Goal: Task Accomplishment & Management: Use online tool/utility

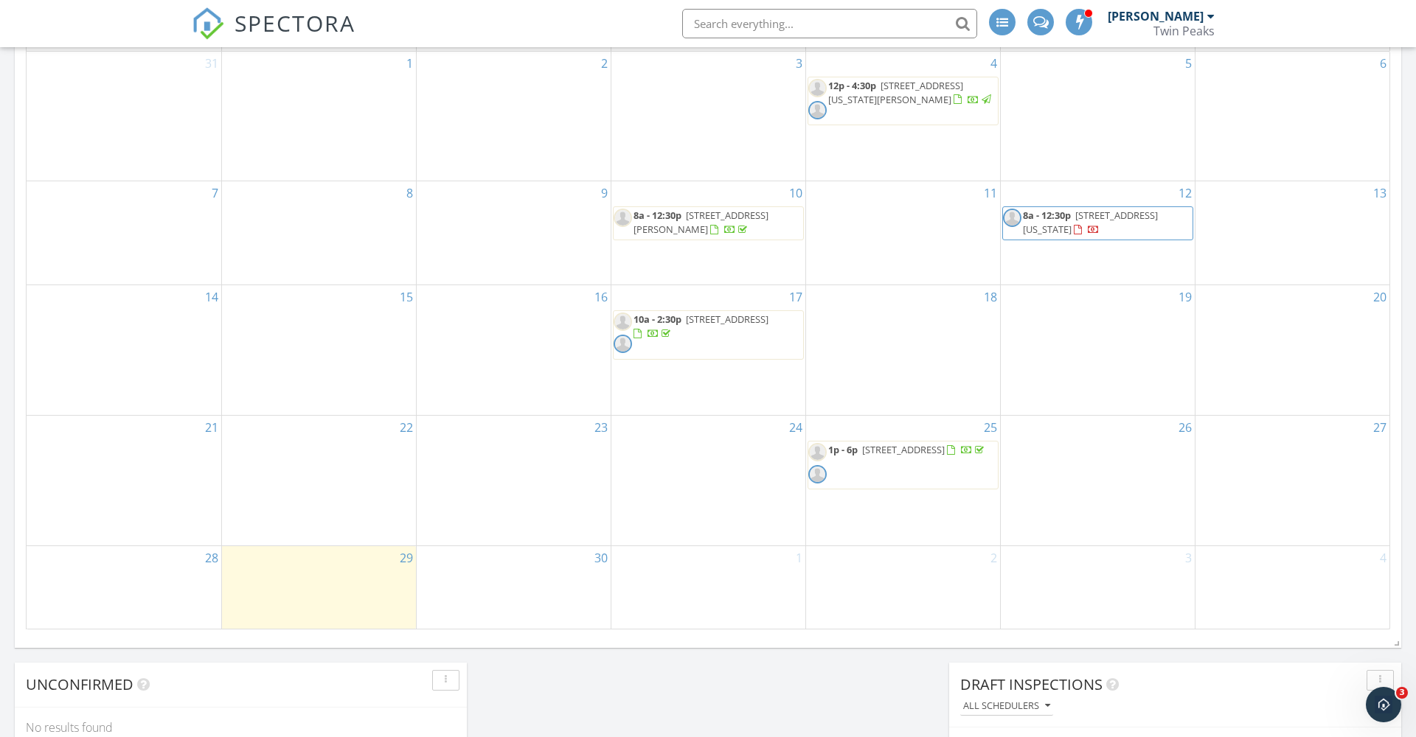
scroll to position [720, 0]
click at [865, 460] on span "[STREET_ADDRESS]" at bounding box center [903, 453] width 83 height 13
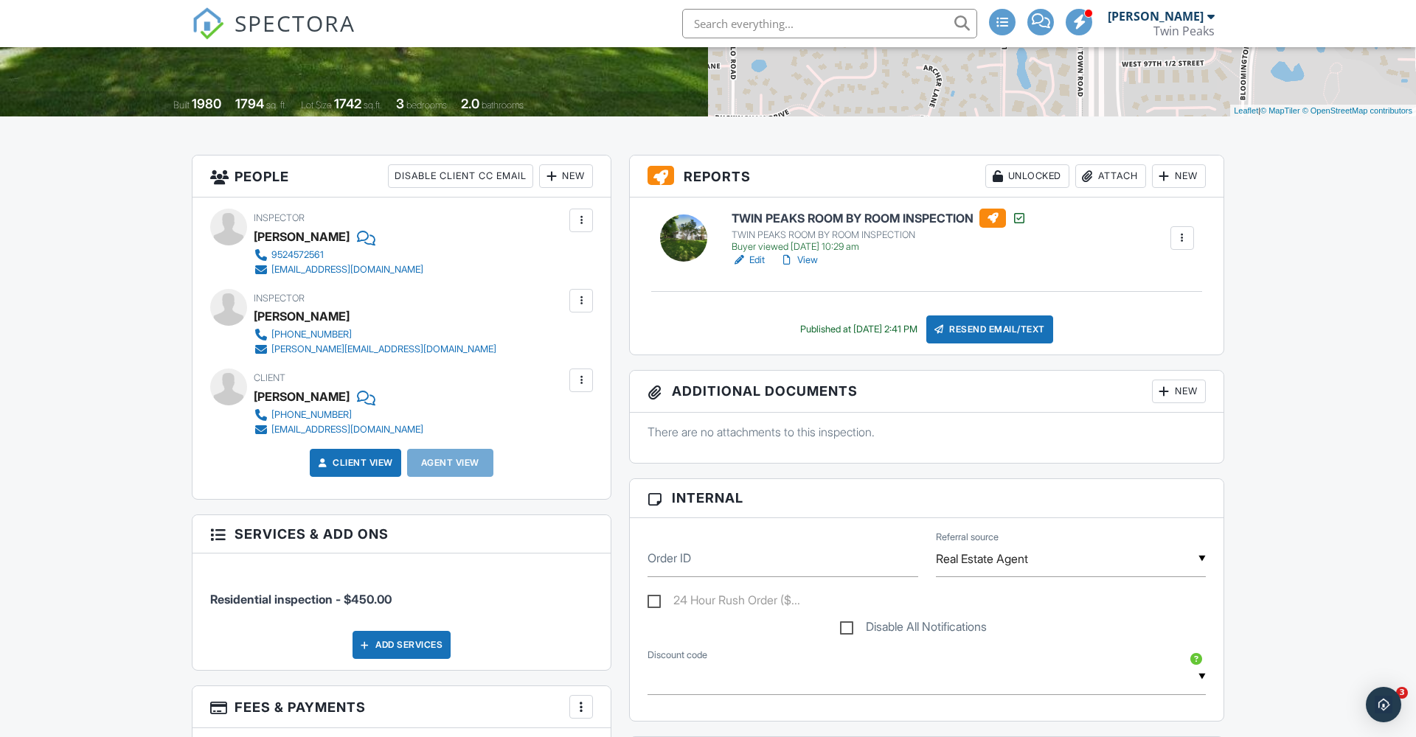
click at [812, 260] on link "View" at bounding box center [798, 260] width 38 height 15
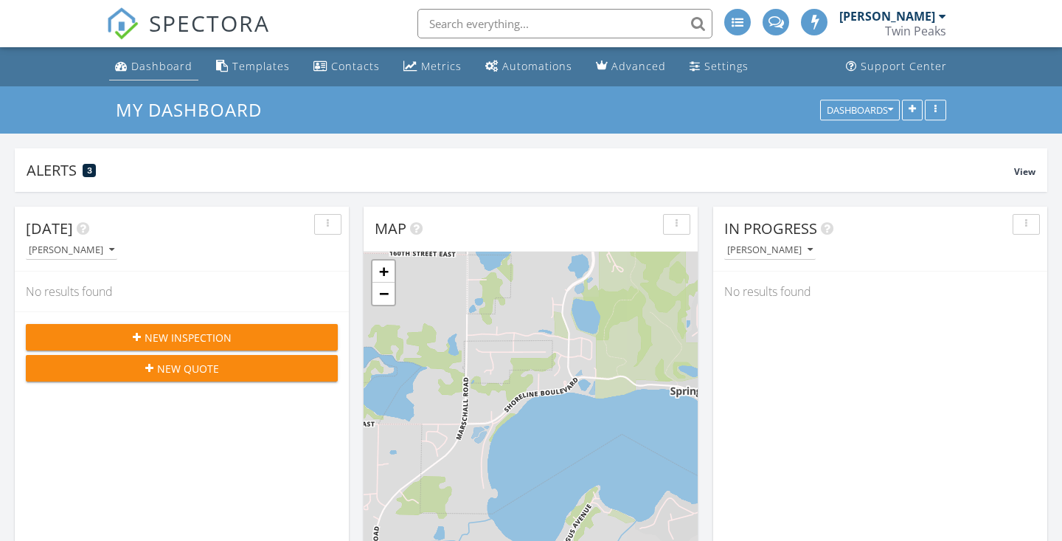
click at [164, 65] on div "Dashboard" at bounding box center [161, 66] width 61 height 14
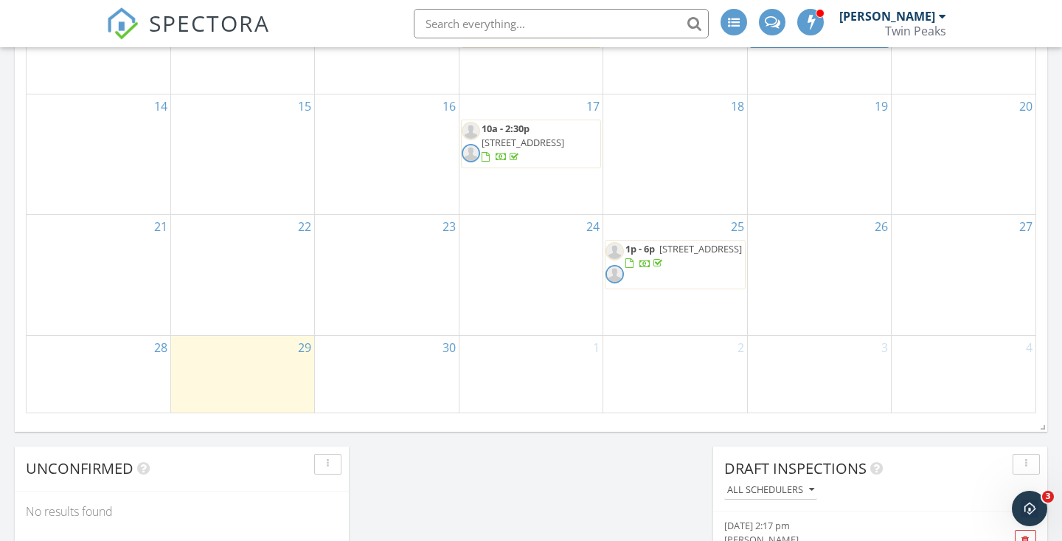
scroll to position [939, 0]
click at [670, 243] on span "[STREET_ADDRESS]" at bounding box center [700, 249] width 83 height 13
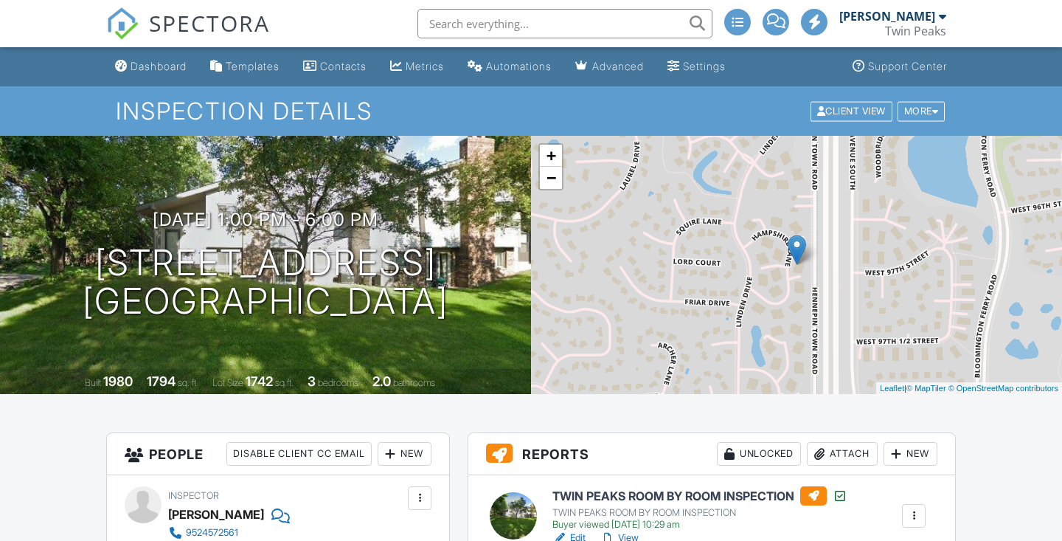
click at [676, 382] on div "+ − Leaflet | © MapTiler © OpenStreetMap contributors" at bounding box center [796, 265] width 531 height 258
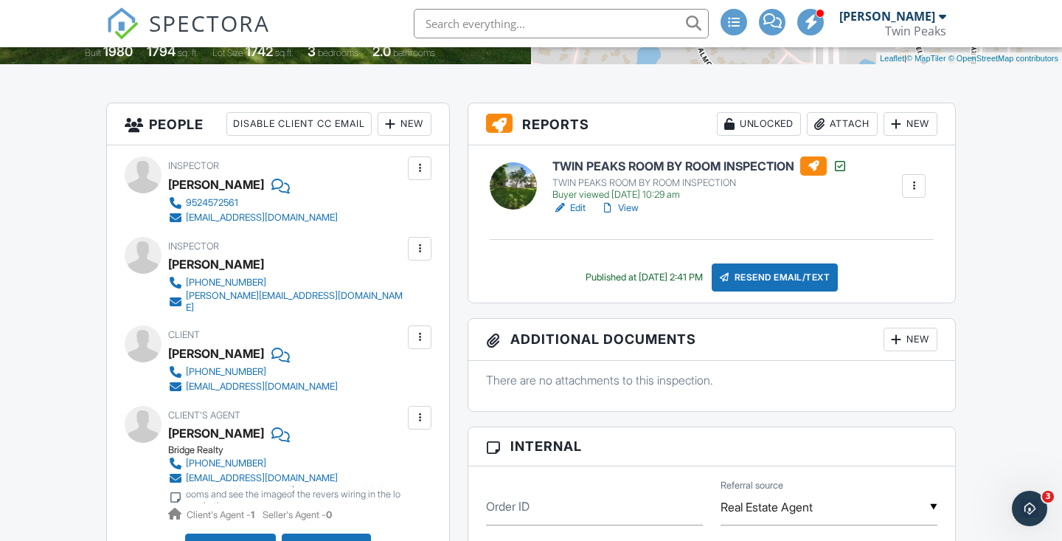
scroll to position [325, 0]
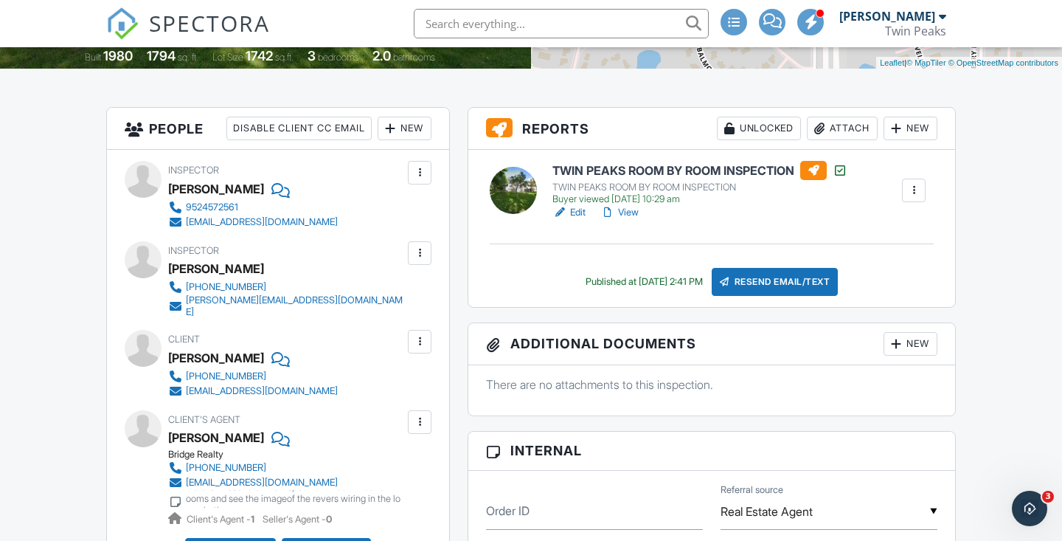
click at [908, 185] on div at bounding box center [913, 190] width 15 height 15
click at [703, 222] on div "TWIN PEAKS ROOM BY ROOM INSPECTION TWIN PEAKS ROOM BY ROOM INSPECTION Buyer vie…" at bounding box center [711, 228] width 487 height 157
click at [628, 212] on link "View" at bounding box center [619, 212] width 38 height 15
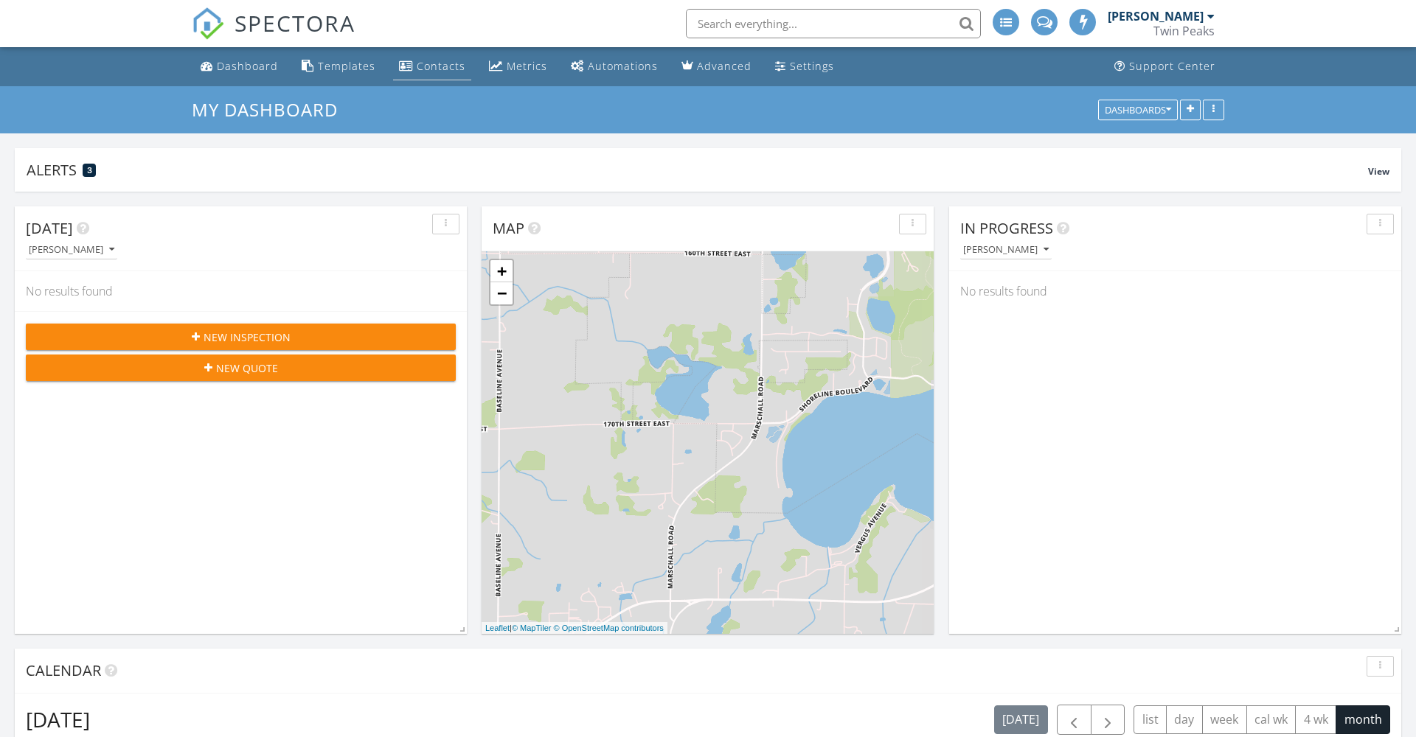
click at [439, 67] on div "Contacts" at bounding box center [441, 66] width 49 height 14
